Goal: Task Accomplishment & Management: Use online tool/utility

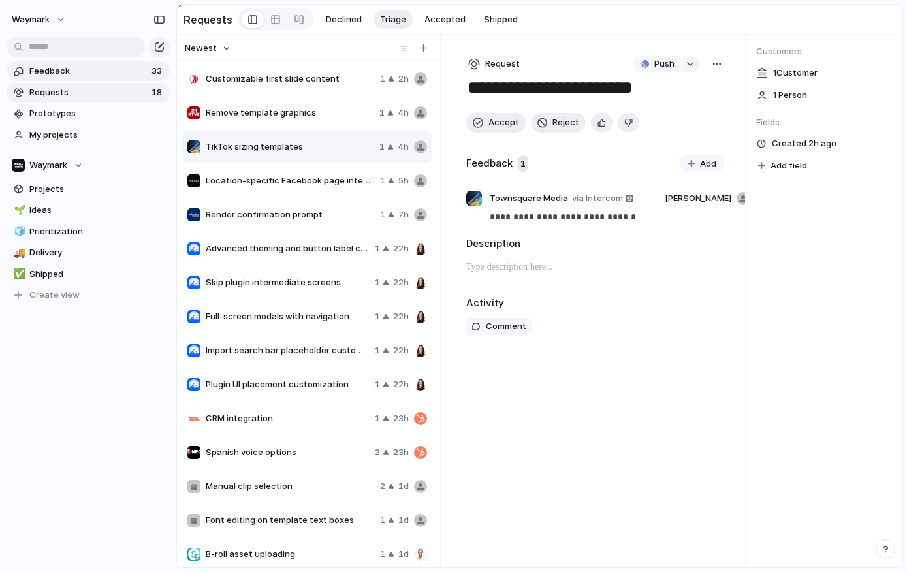
click at [106, 74] on span "Feedback" at bounding box center [88, 71] width 118 height 13
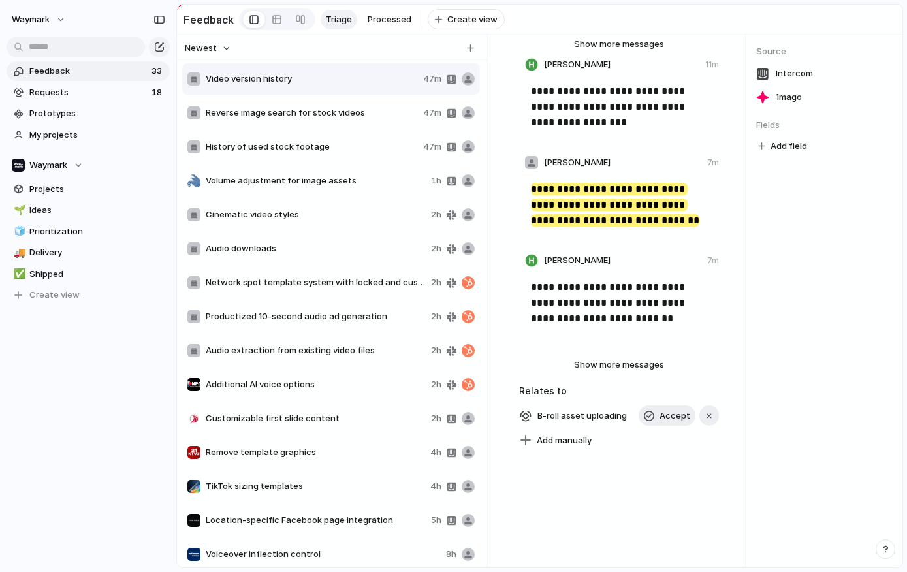
scroll to position [393, 0]
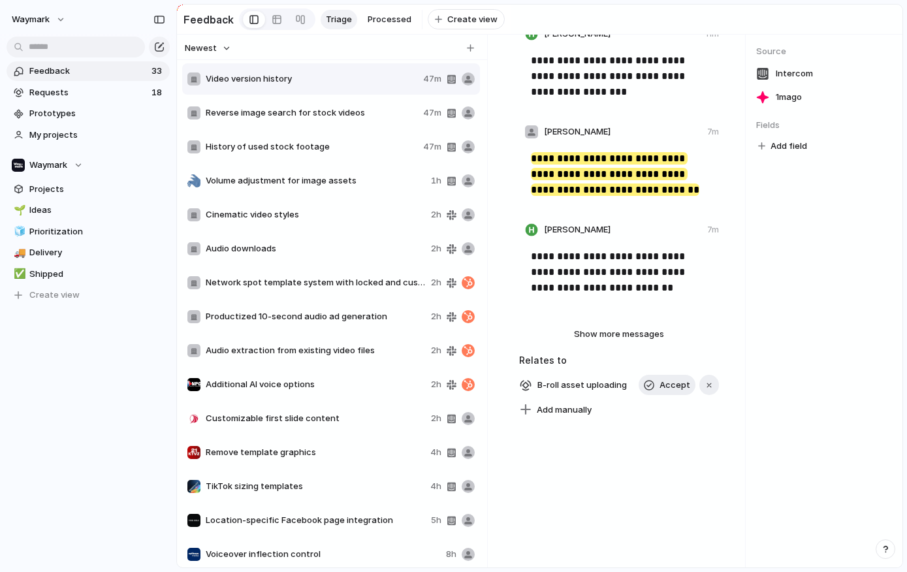
click at [272, 113] on span "Reverse image search for stock videos" at bounding box center [312, 112] width 212 height 13
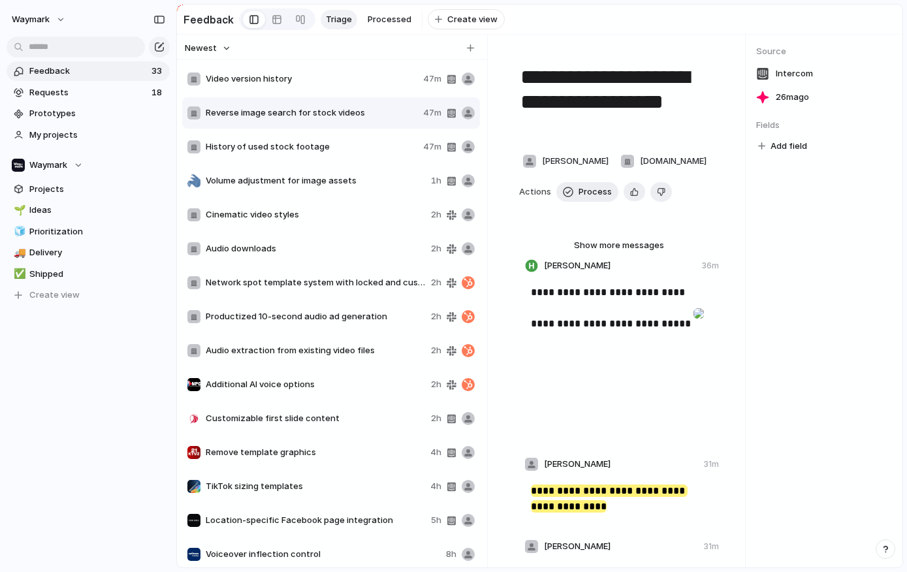
click at [296, 146] on span "History of used stock footage" at bounding box center [312, 146] width 212 height 13
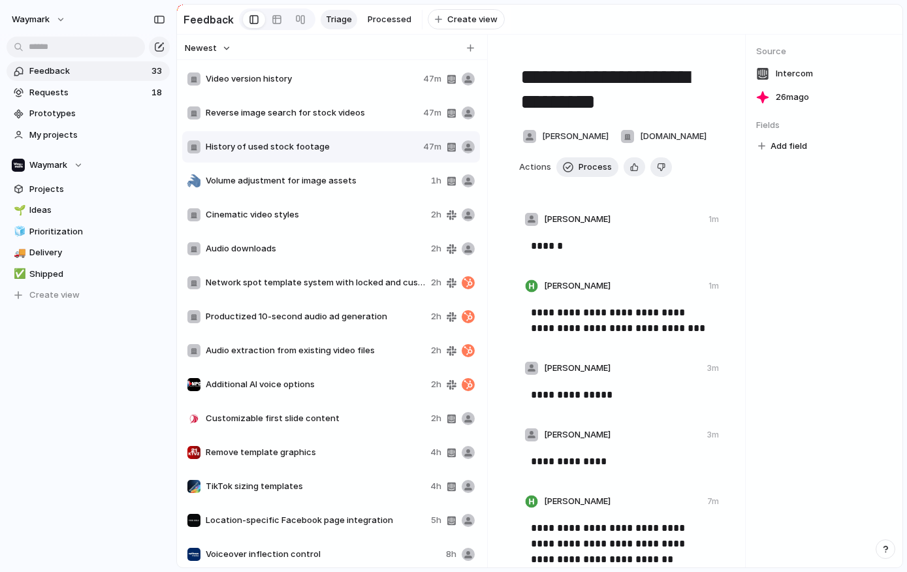
click at [290, 175] on span "Volume adjustment for image assets" at bounding box center [316, 180] width 220 height 13
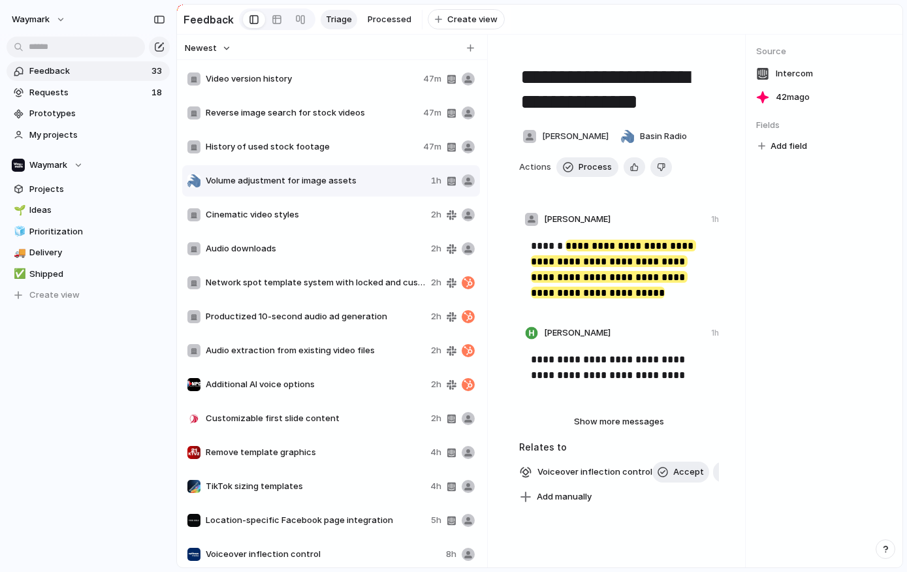
click at [285, 212] on span "Cinematic video styles" at bounding box center [316, 214] width 220 height 13
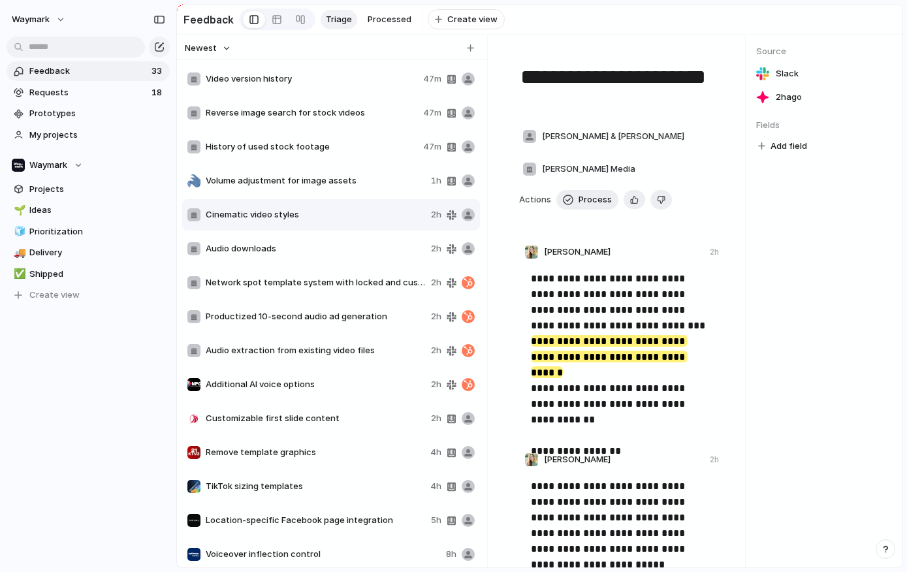
click at [278, 251] on span "Audio downloads" at bounding box center [316, 248] width 220 height 13
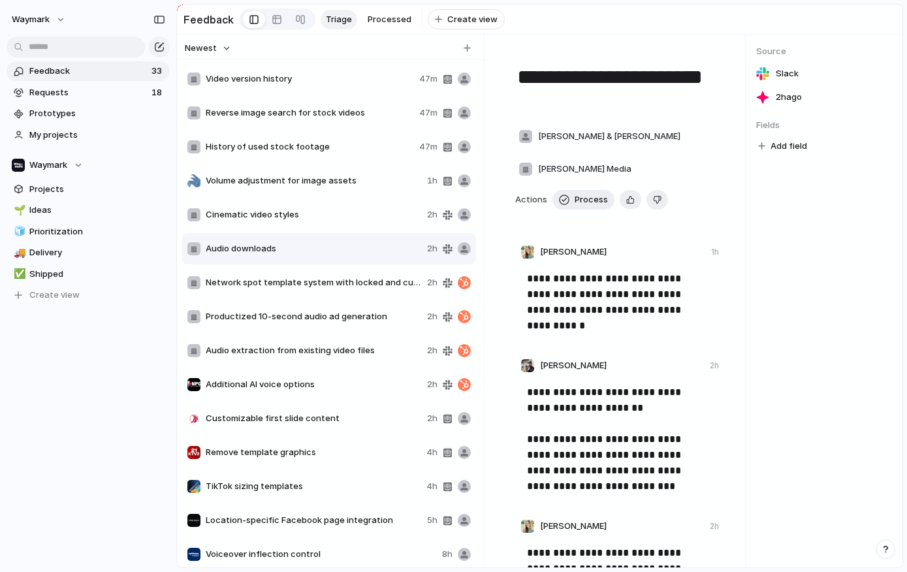
type textarea "**********"
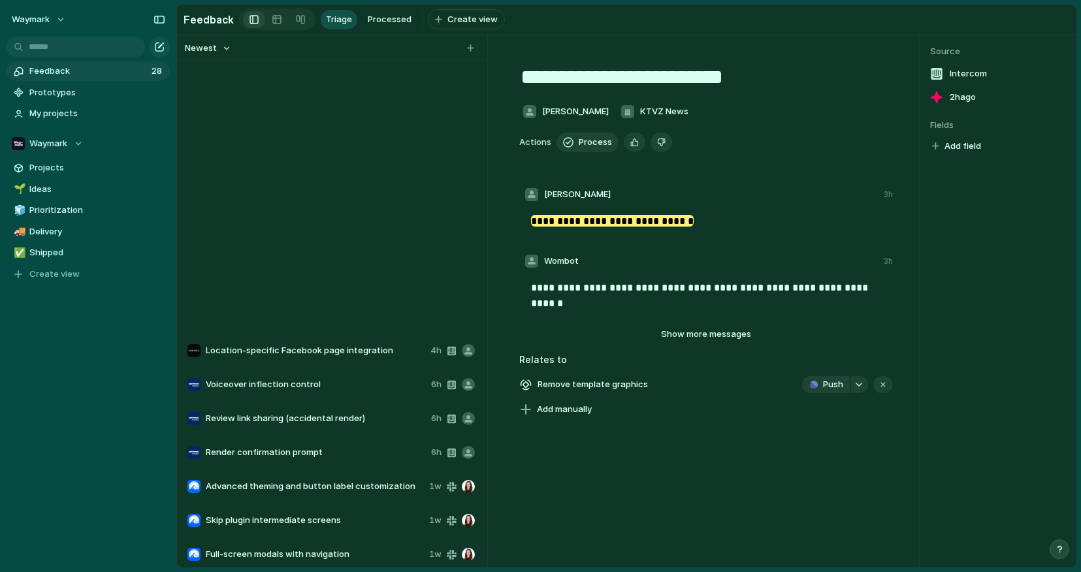
scroll to position [449, 0]
